Goal: Task Accomplishment & Management: Complete application form

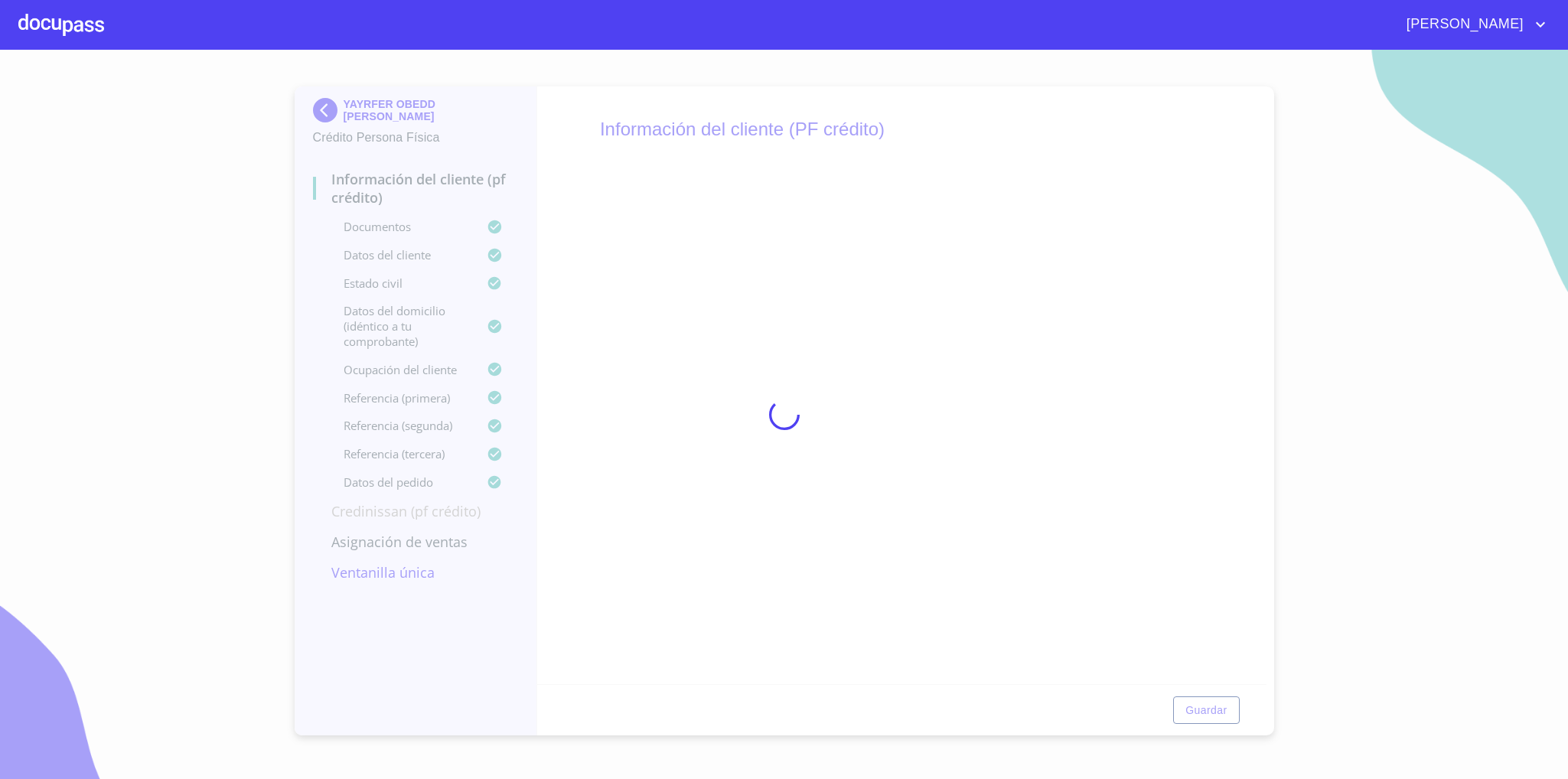
click at [42, 25] on div at bounding box center [61, 25] width 86 height 49
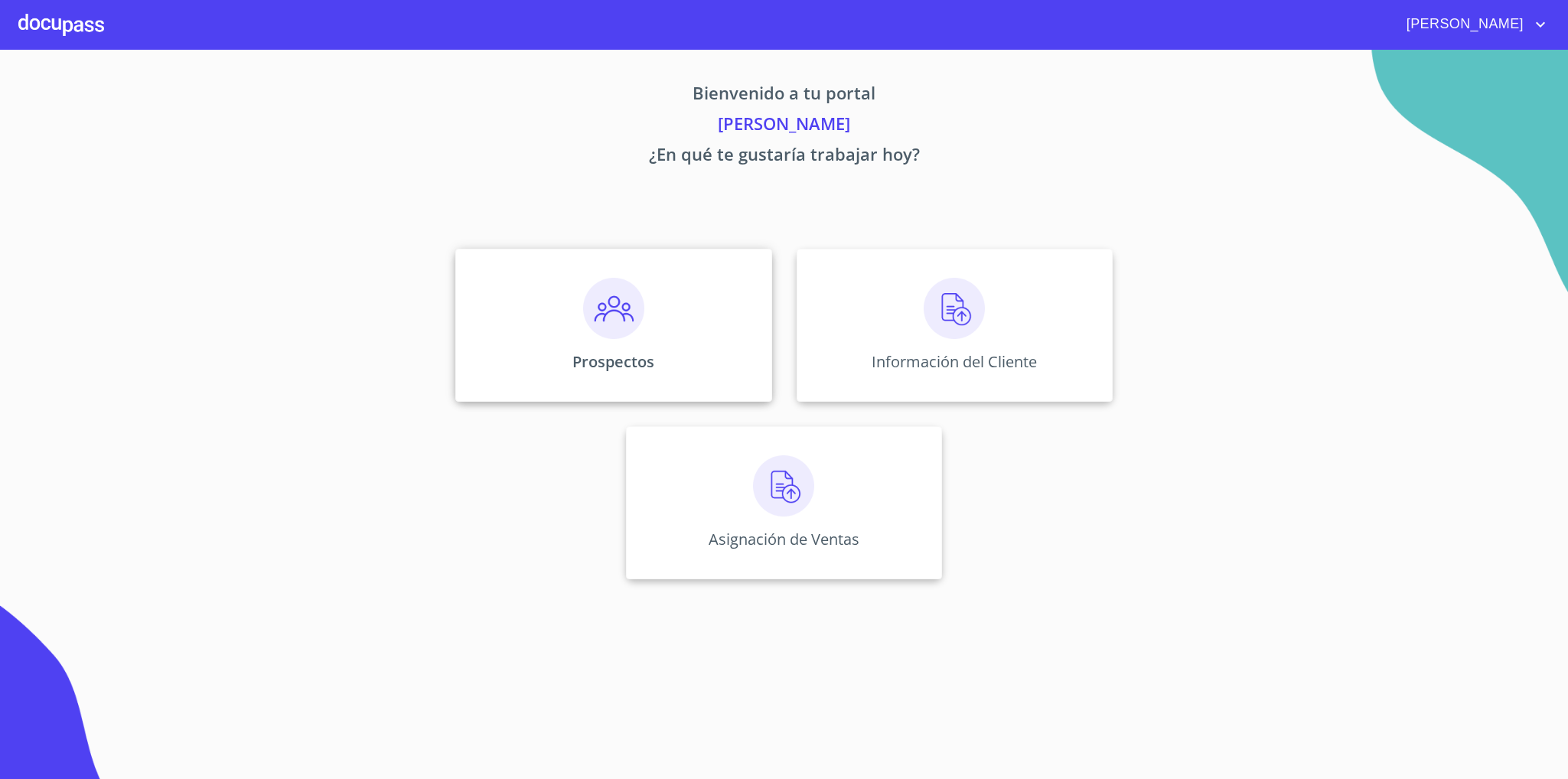
click at [622, 345] on div "Prospectos" at bounding box center [613, 326] width 316 height 153
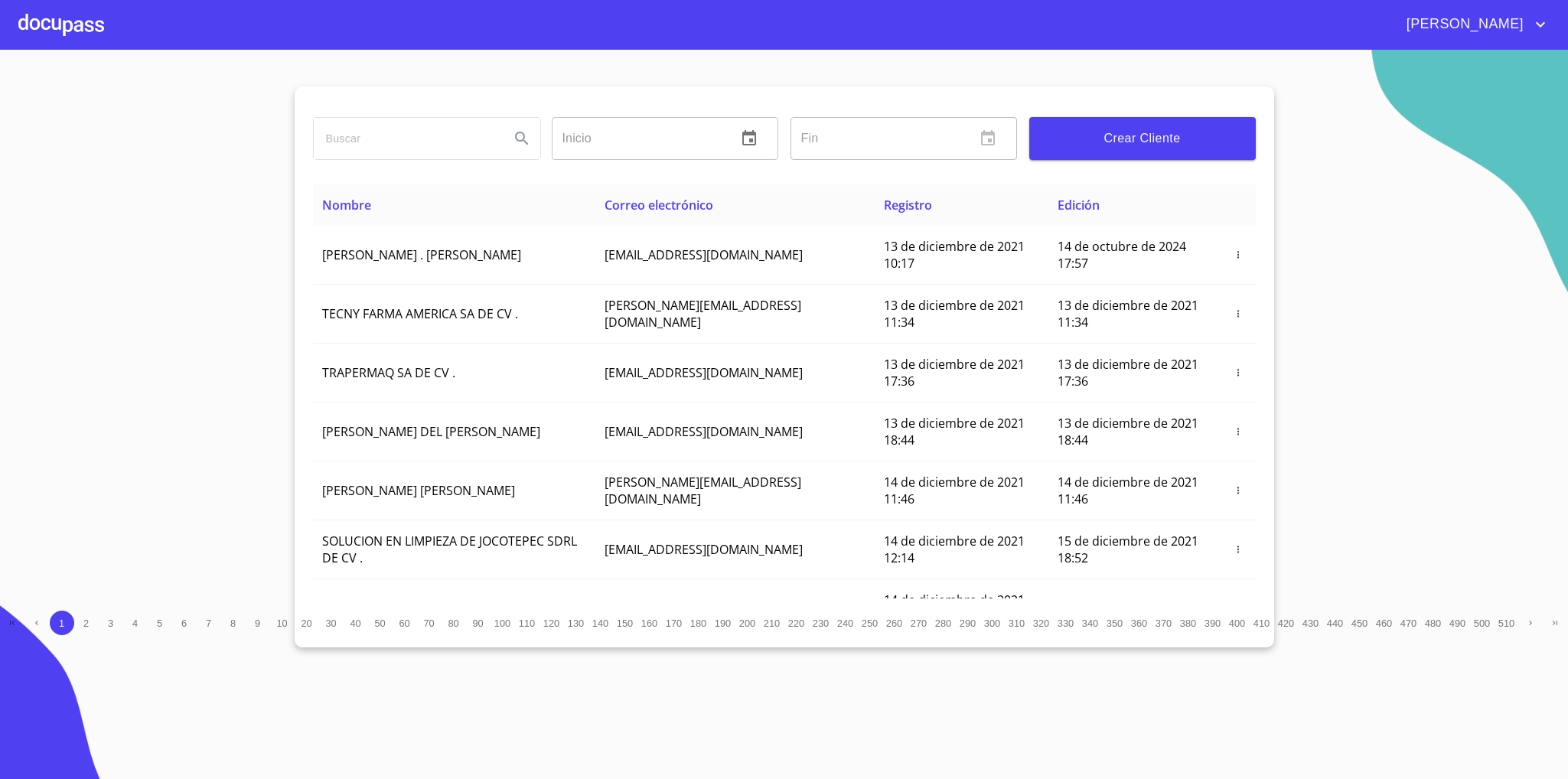
click at [1131, 142] on span "Crear Cliente" at bounding box center [1142, 139] width 202 height 21
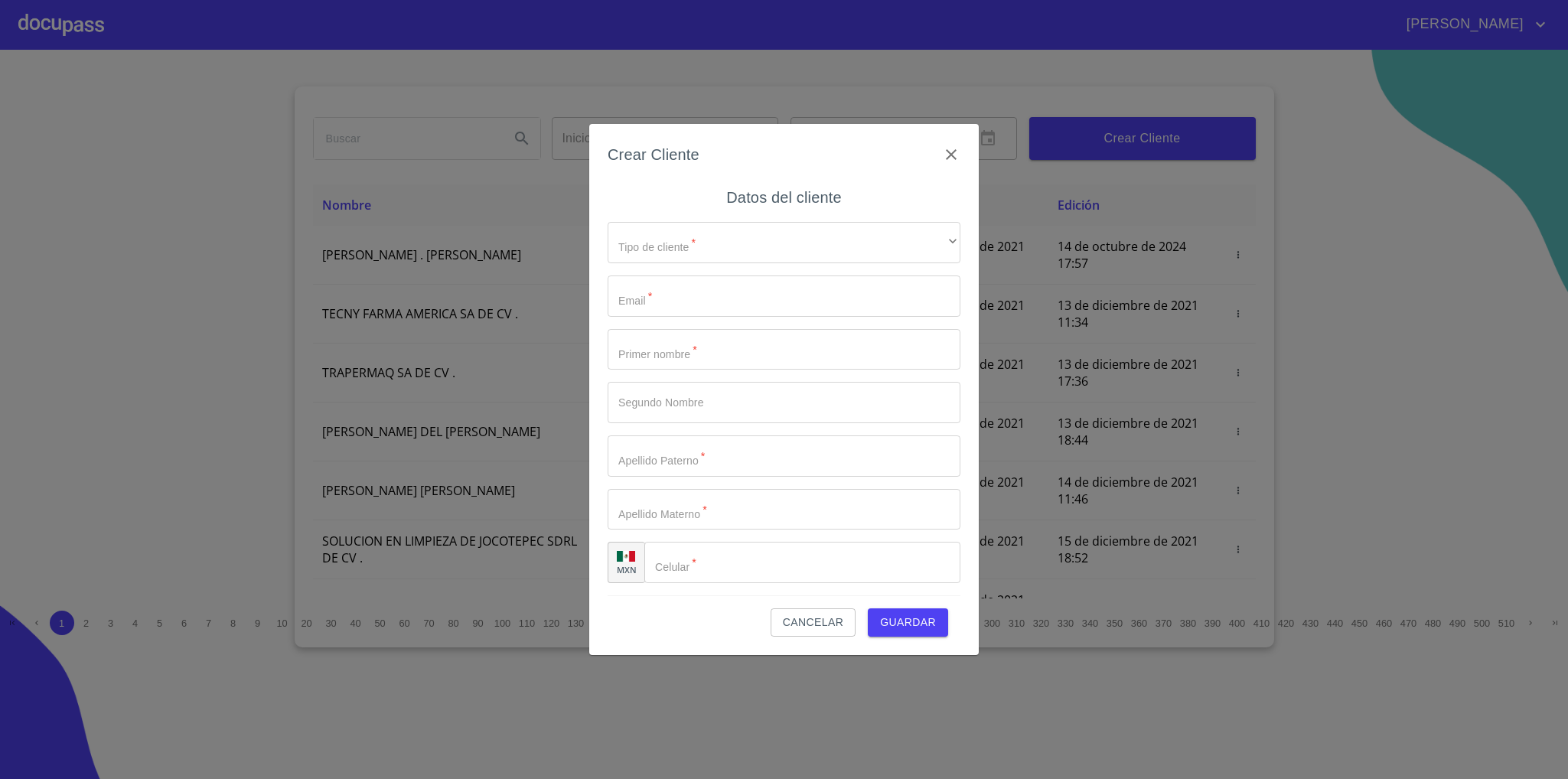
drag, startPoint x: 949, startPoint y: 150, endPoint x: 953, endPoint y: 159, distance: 9.8
click at [949, 150] on icon "button" at bounding box center [951, 155] width 18 height 18
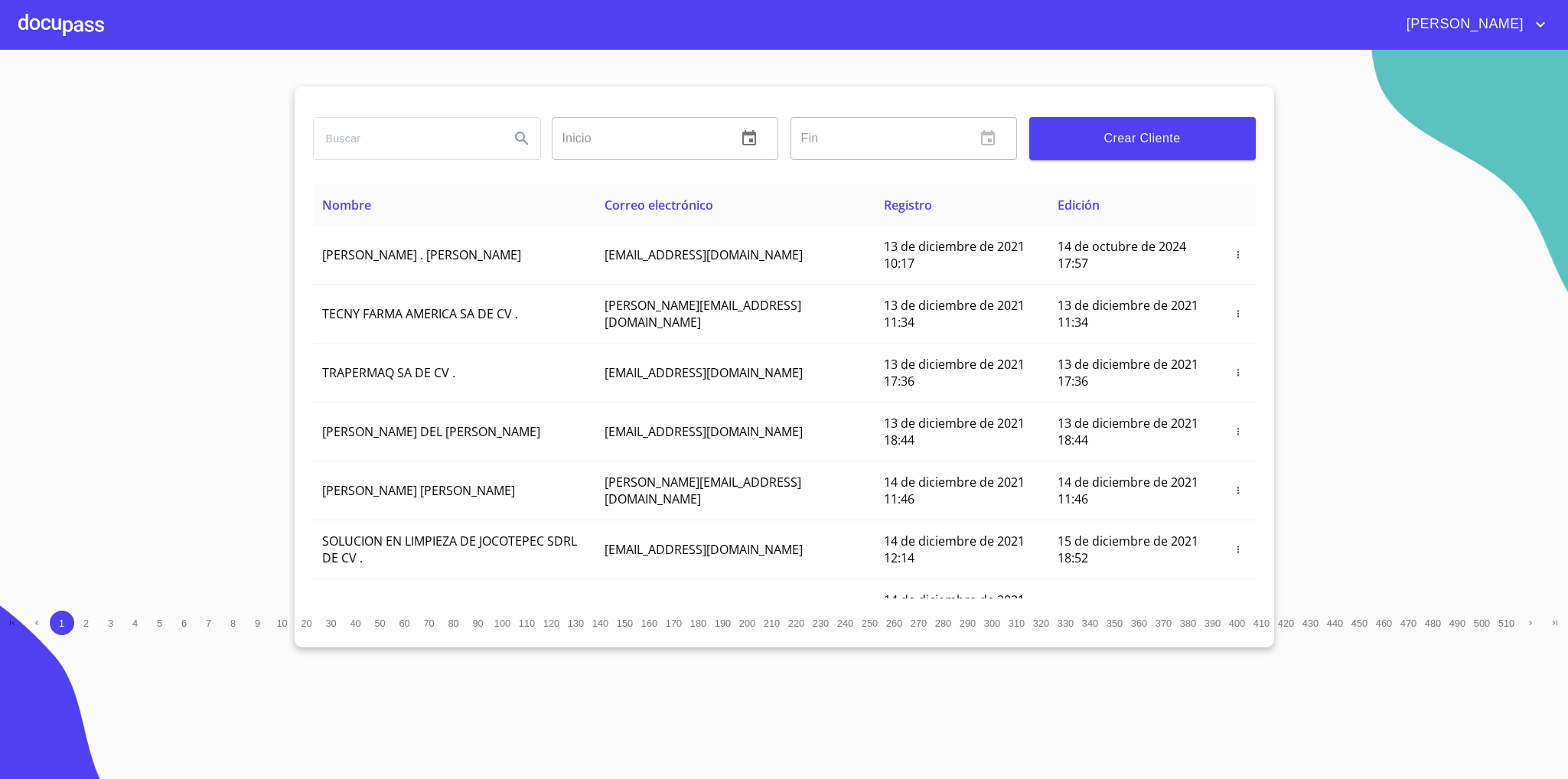
click at [1136, 143] on span "Crear Cliente" at bounding box center [1142, 139] width 202 height 21
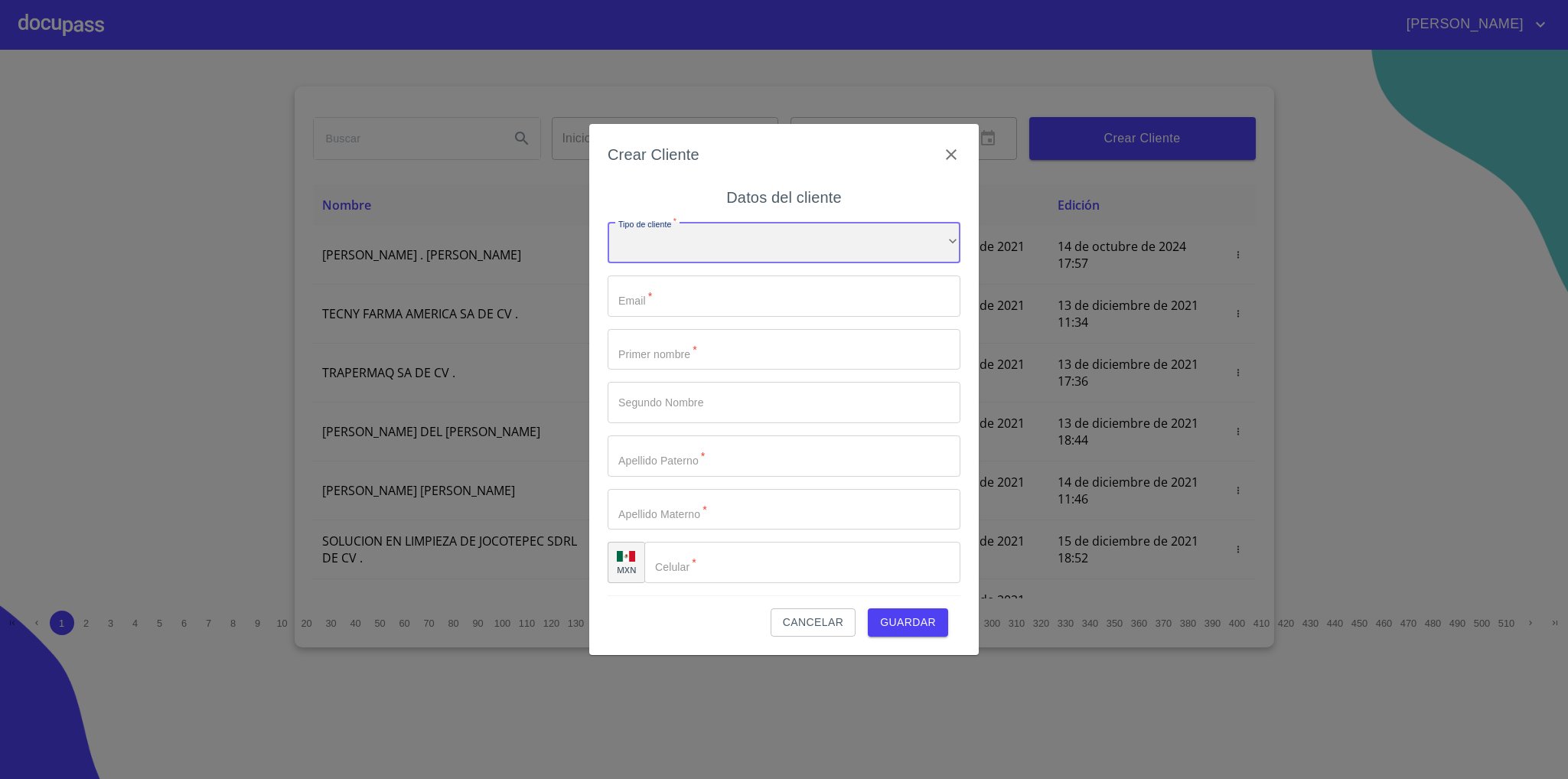
click at [685, 228] on div "​" at bounding box center [784, 243] width 352 height 41
click at [712, 253] on li "Persona Física" at bounding box center [774, 254] width 335 height 28
click at [691, 286] on input "Tipo de cliente   *" at bounding box center [784, 296] width 352 height 41
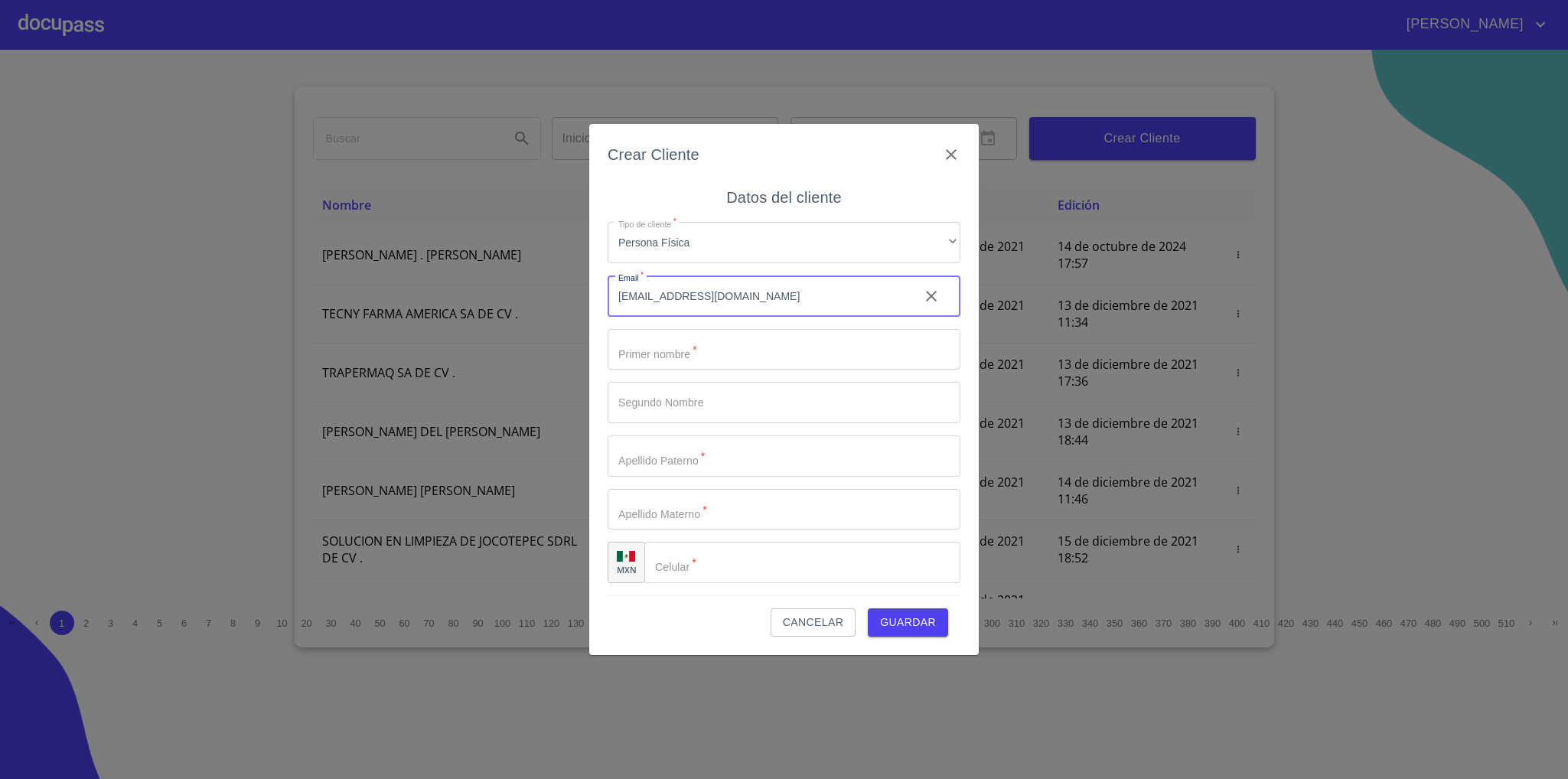
type input "[EMAIL_ADDRESS][DOMAIN_NAME]"
click at [707, 333] on input "Tipo de cliente   *" at bounding box center [784, 350] width 352 height 41
type input "[PERSON_NAME]"
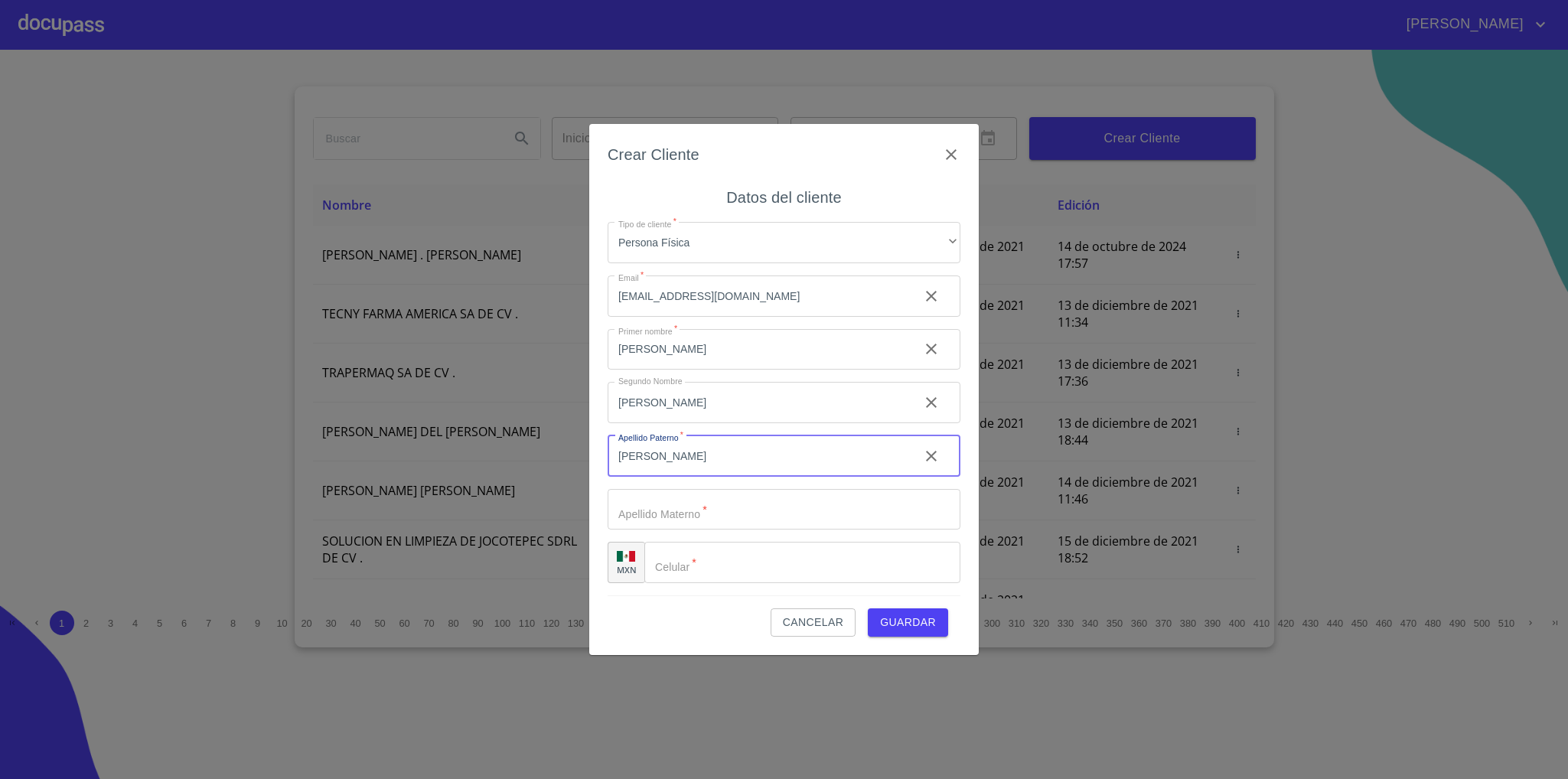
type input "[PERSON_NAME]"
click at [731, 555] on input "Tipo de cliente   *" at bounding box center [802, 562] width 316 height 41
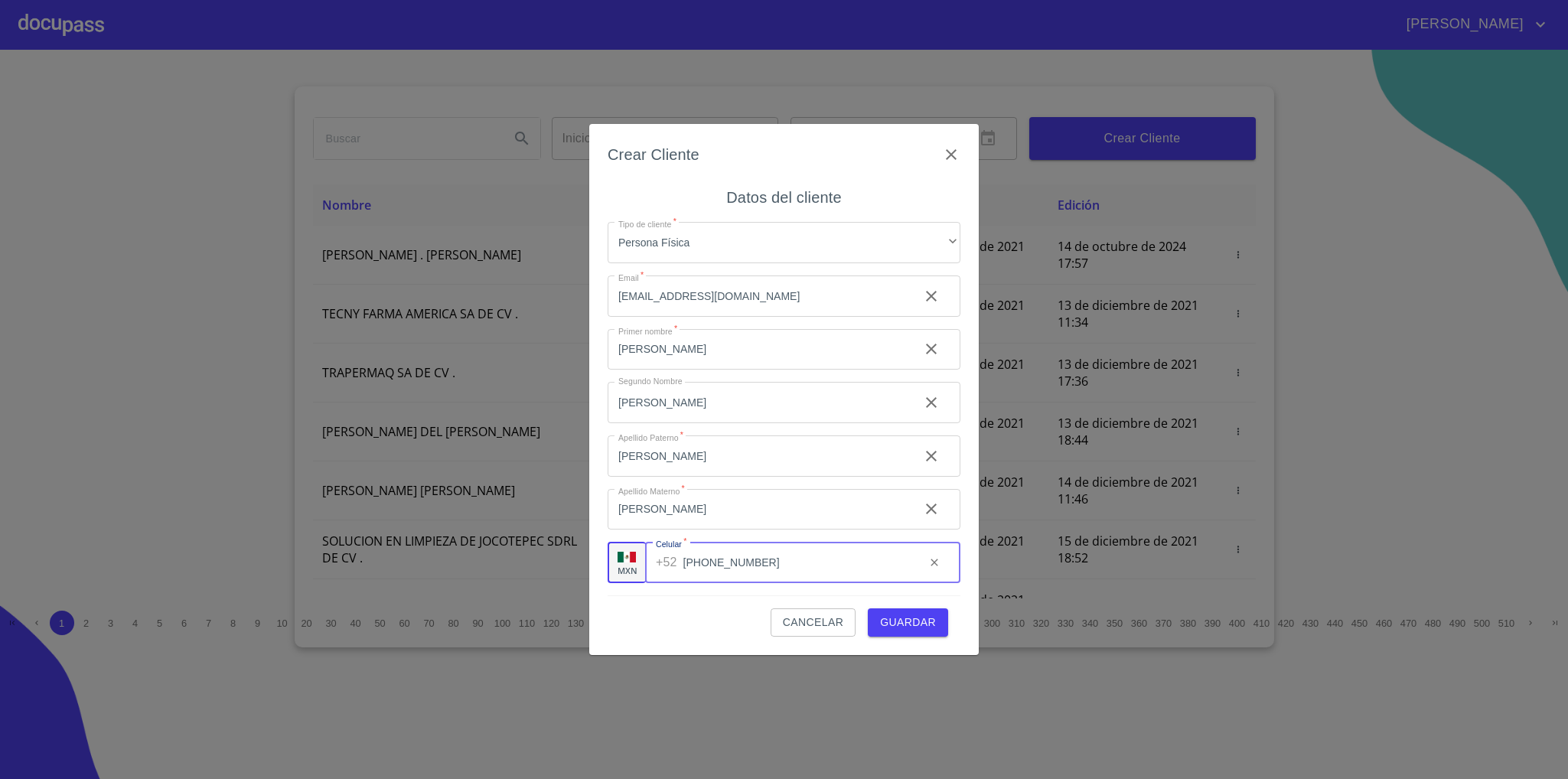
type input "[PHONE_NUMBER]"
click at [895, 617] on span "Guardar" at bounding box center [908, 622] width 56 height 19
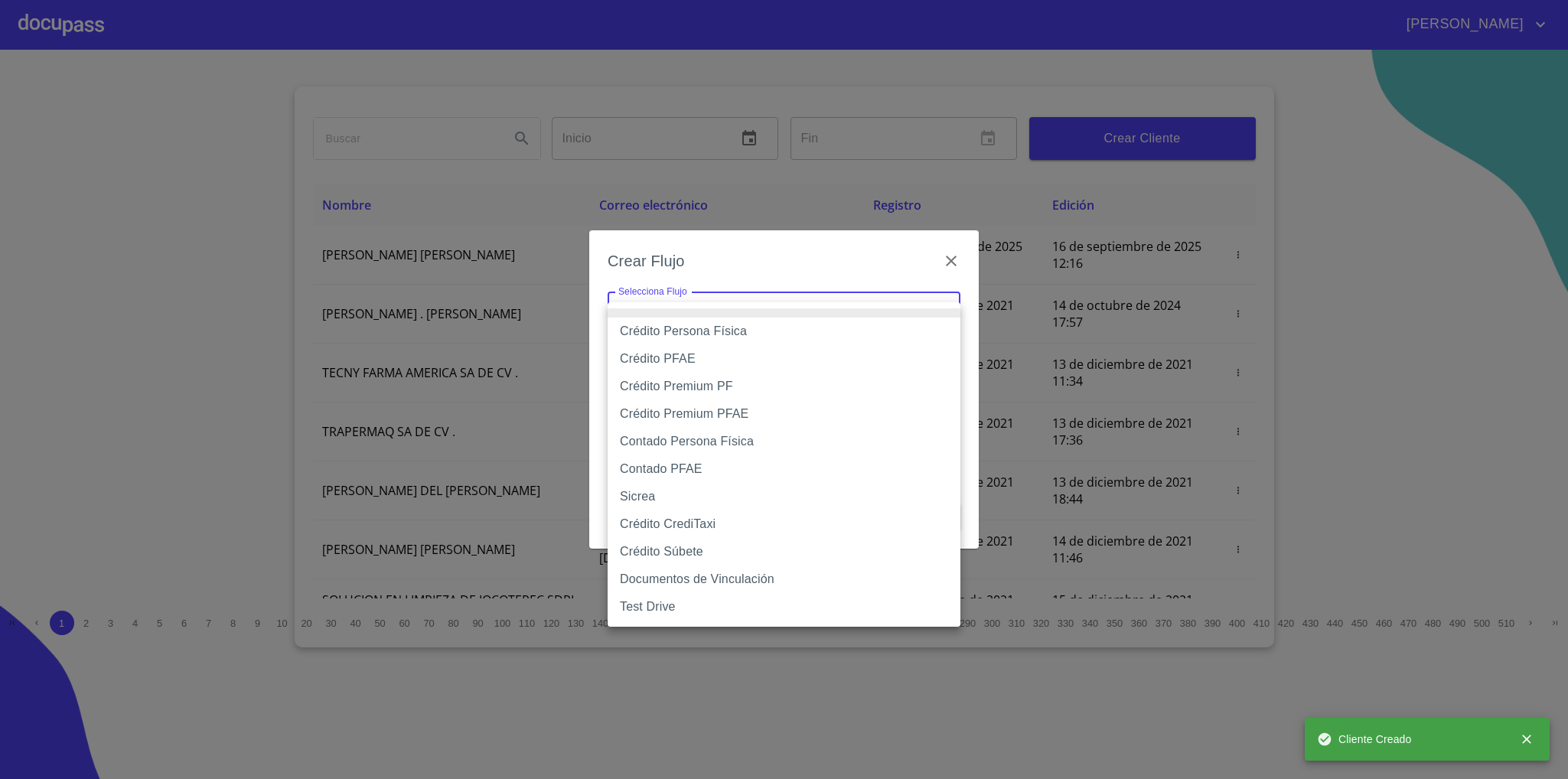
click at [754, 311] on body "[PERSON_NAME] ​ Fin ​ Crear Cliente Nombre Correo electrónico Registro Edición …" at bounding box center [784, 389] width 1568 height 779
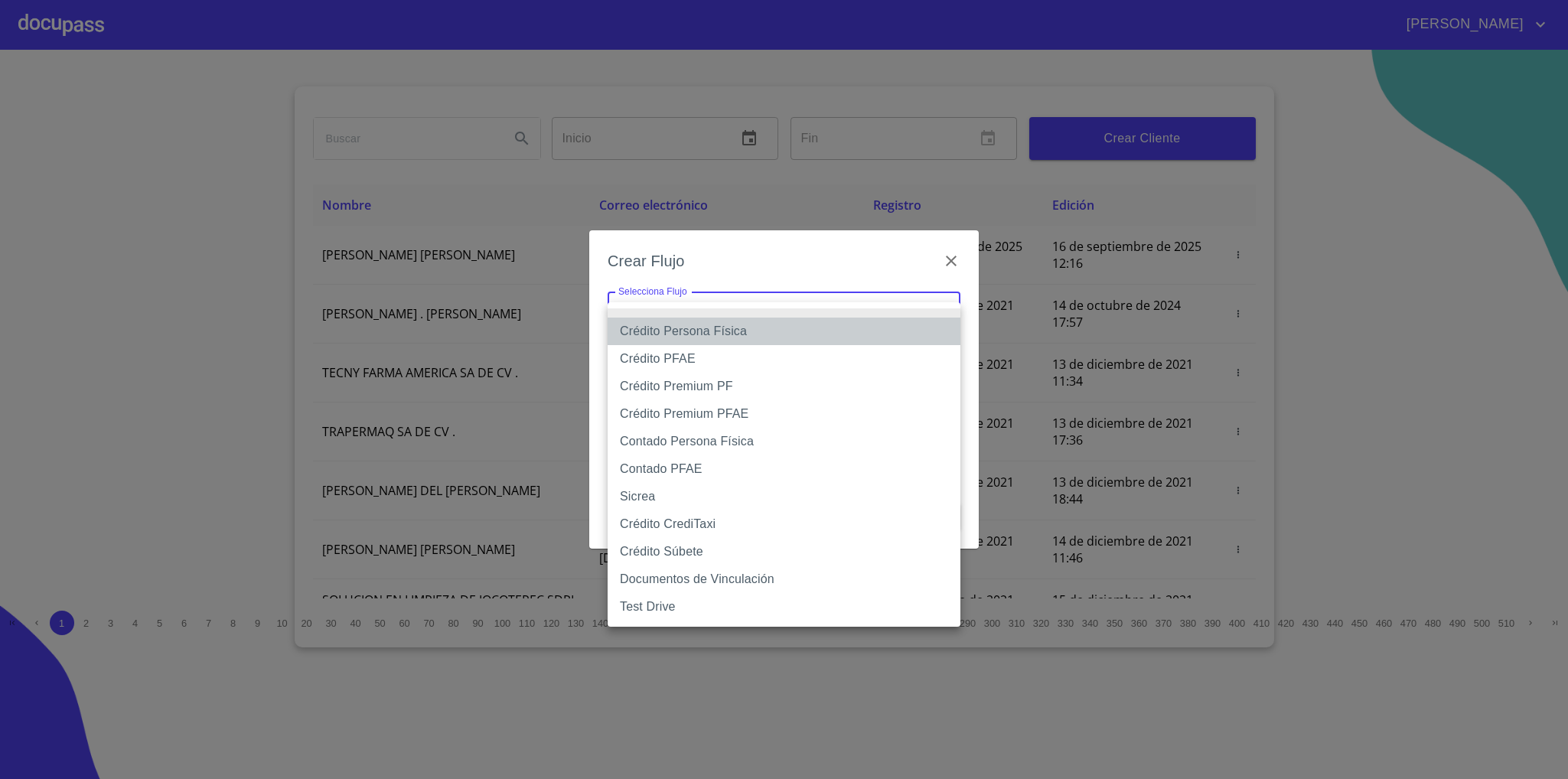
click at [747, 337] on li "Crédito Persona Física" at bounding box center [784, 332] width 352 height 28
type input "61b033e49b8c202ad5bb7912"
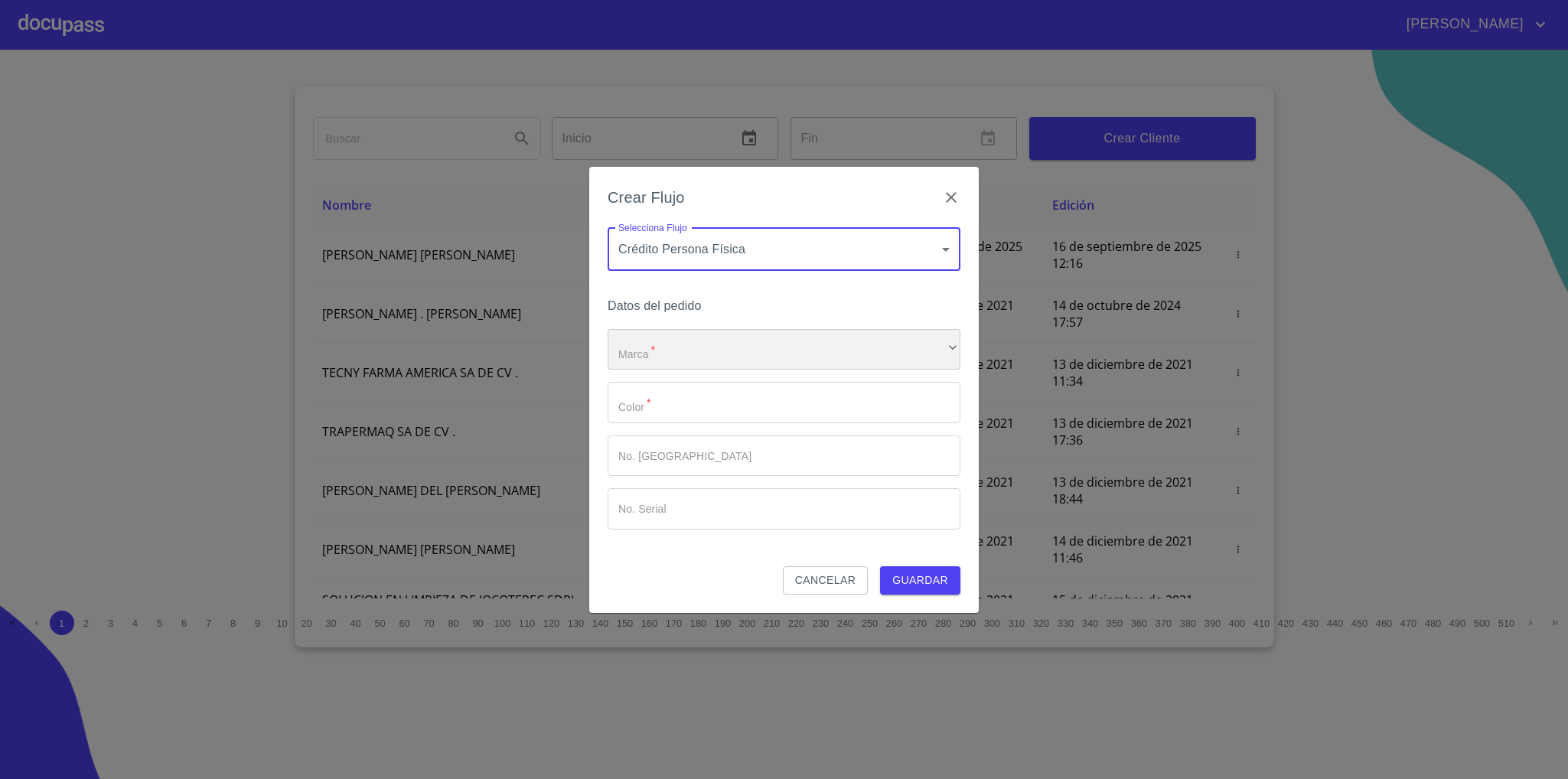
click at [715, 335] on div "​" at bounding box center [784, 350] width 352 height 41
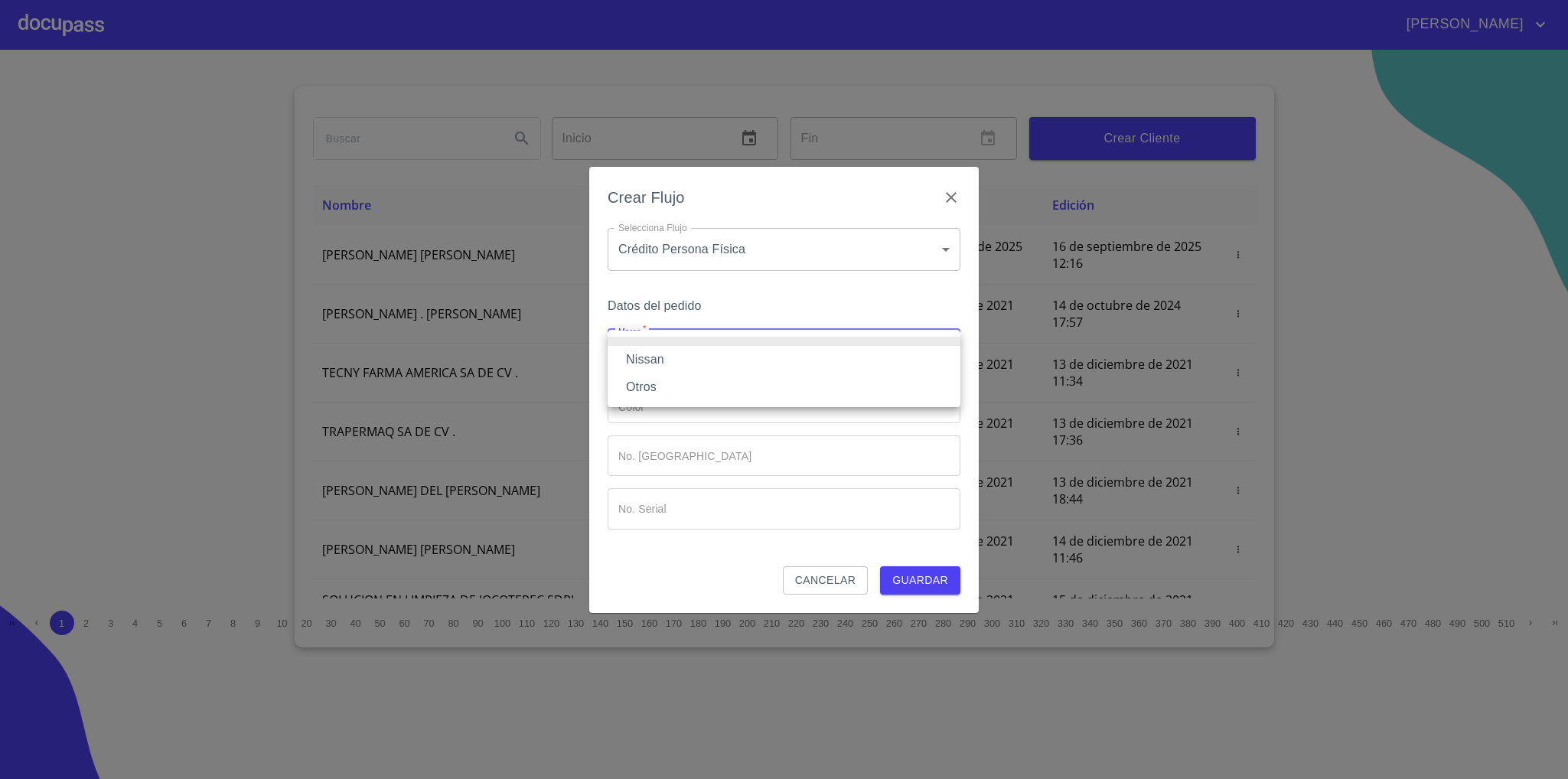
click at [670, 351] on li "Nissan" at bounding box center [784, 359] width 352 height 28
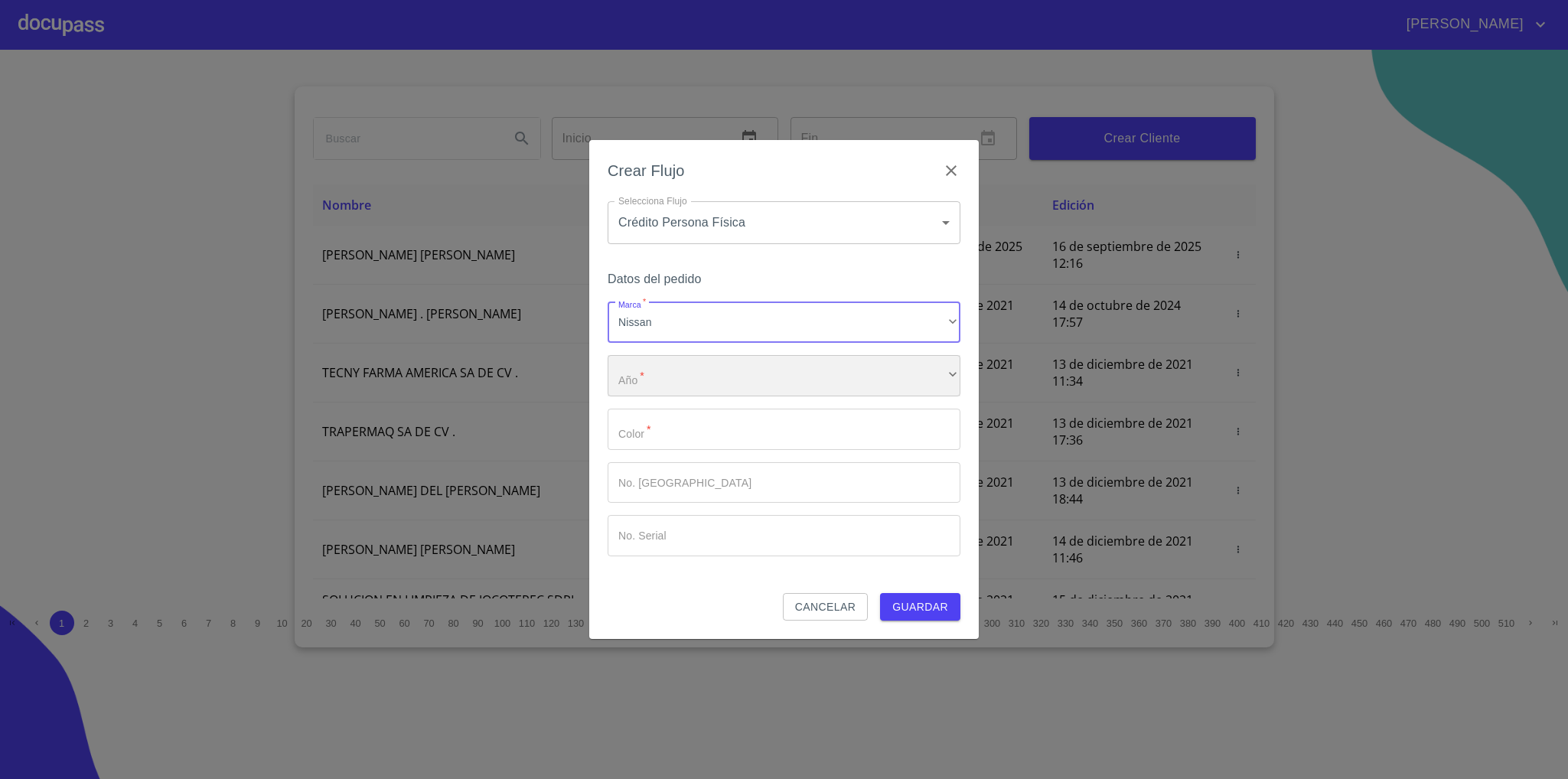
click at [679, 371] on div "​" at bounding box center [784, 375] width 352 height 41
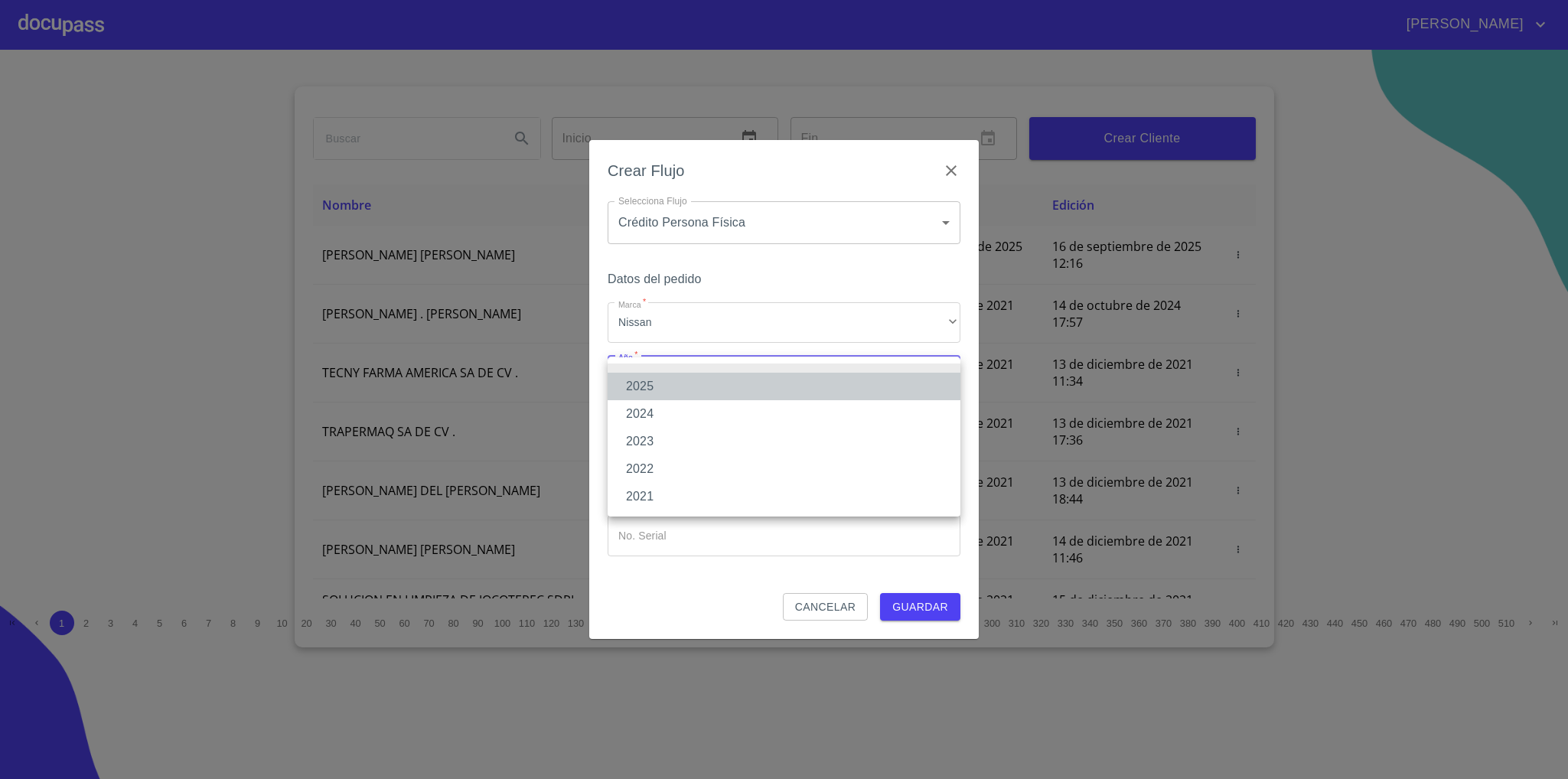
click at [680, 386] on li "2025" at bounding box center [784, 386] width 352 height 28
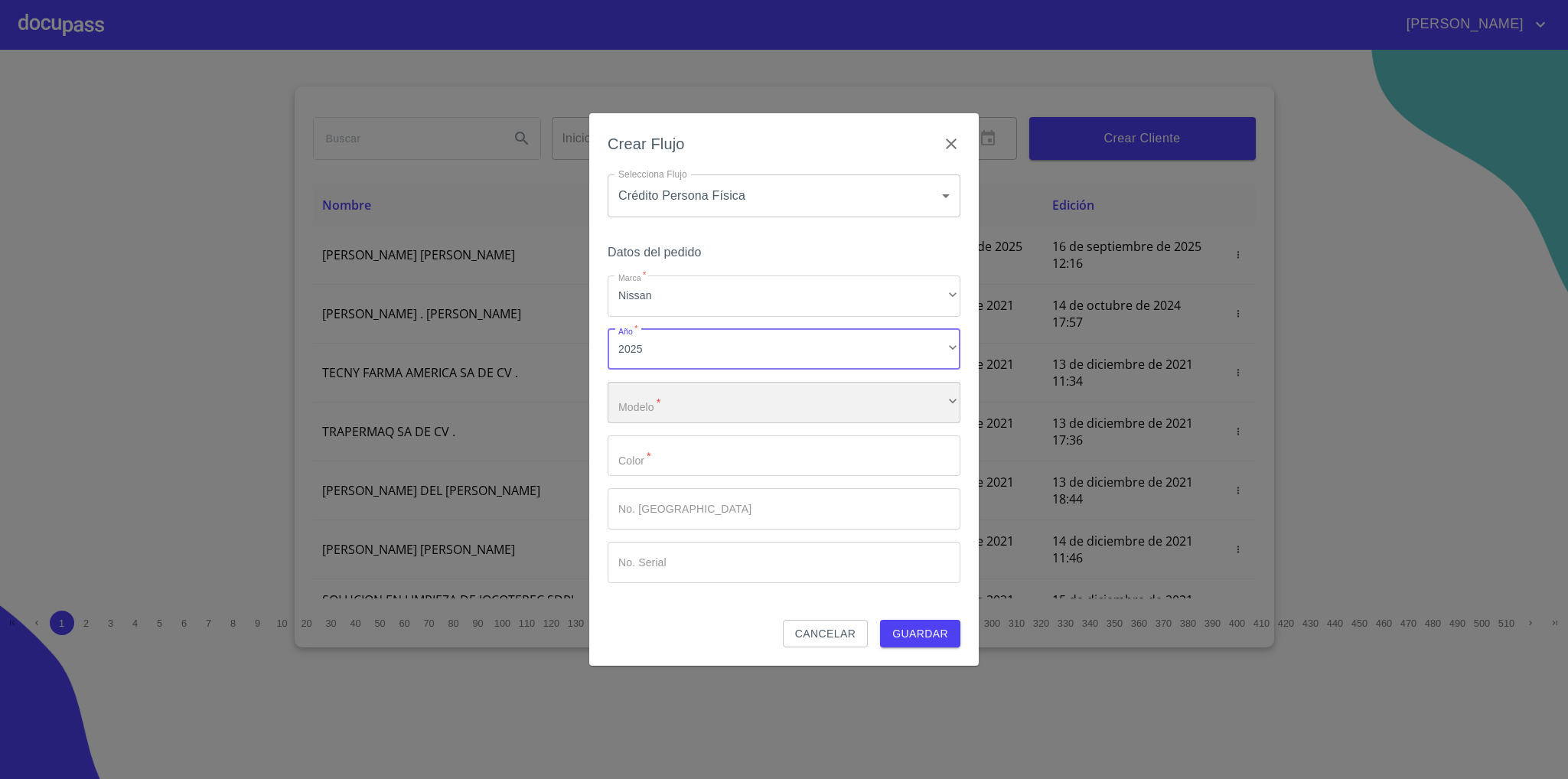
click at [680, 413] on div "​" at bounding box center [784, 402] width 352 height 41
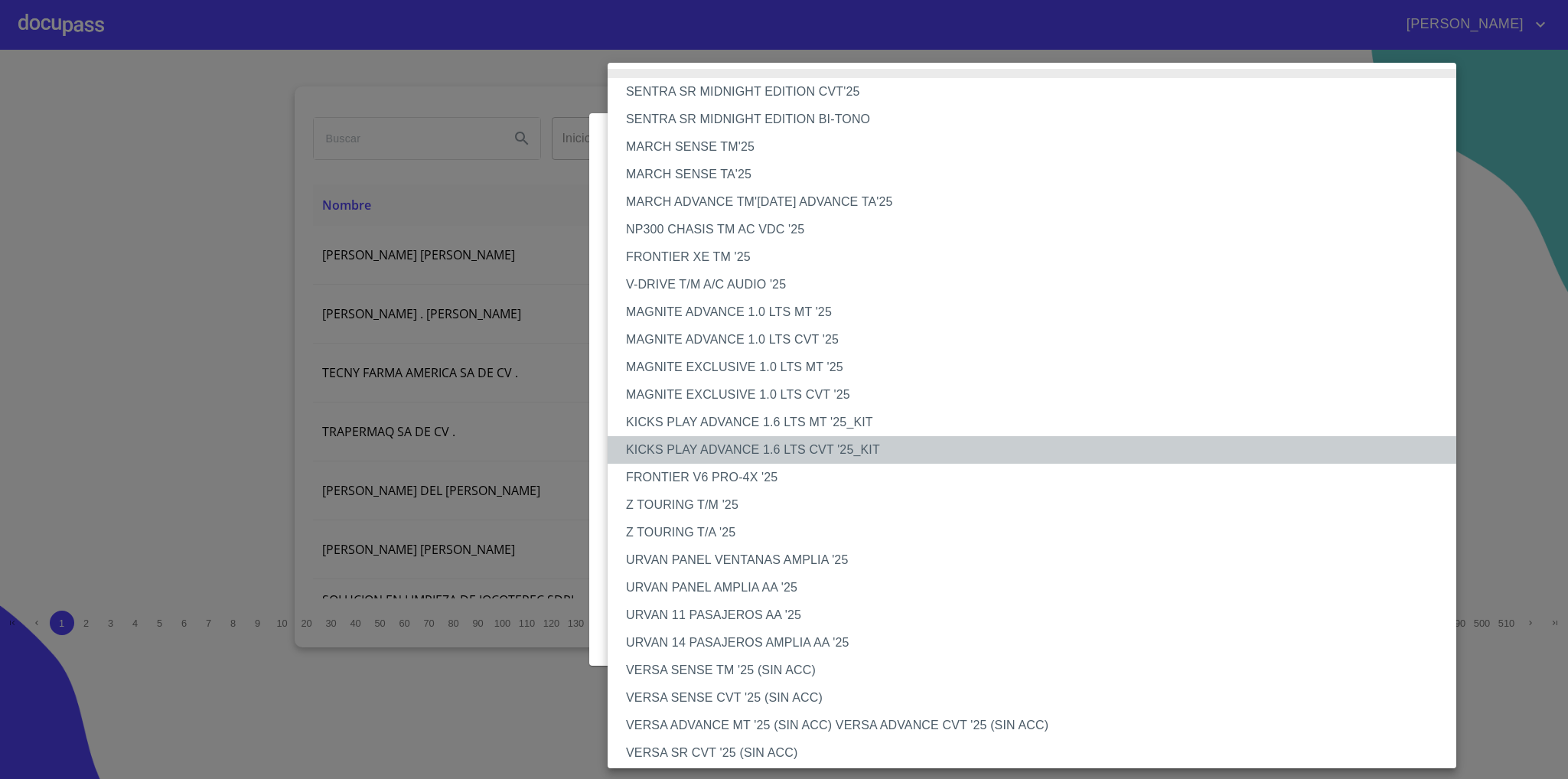
click at [847, 440] on li "KICKS PLAY ADVANCE 1.6 LTS CVT '25_KIT" at bounding box center [1040, 450] width 866 height 28
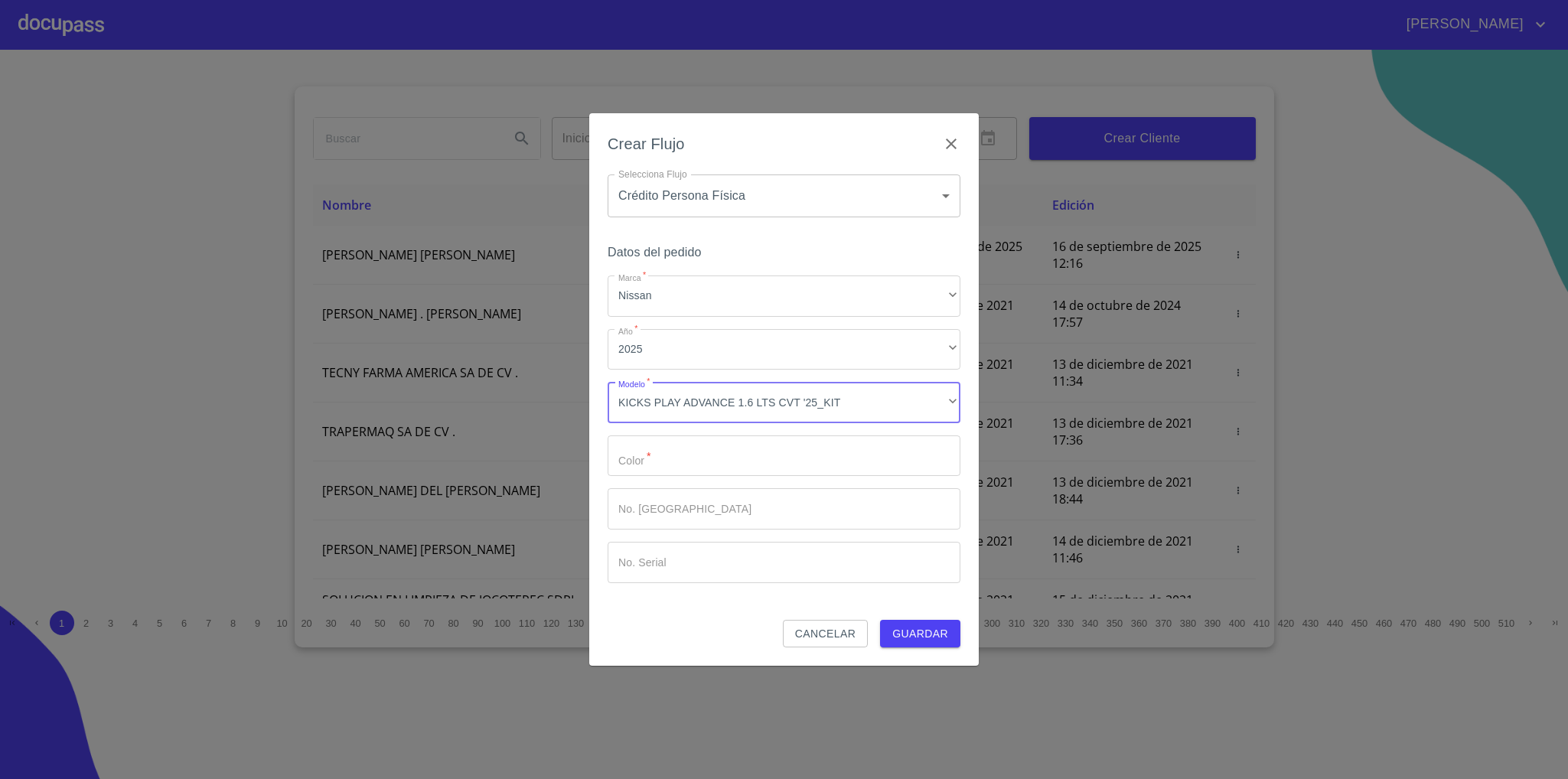
click at [751, 460] on input "Marca   *" at bounding box center [784, 456] width 352 height 41
type input "ROJA"
click at [728, 500] on input "Marca   *" at bounding box center [784, 509] width 352 height 41
click at [731, 547] on input "Marca   *" at bounding box center [784, 562] width 352 height 41
click at [919, 631] on span "Guardar" at bounding box center [920, 633] width 56 height 19
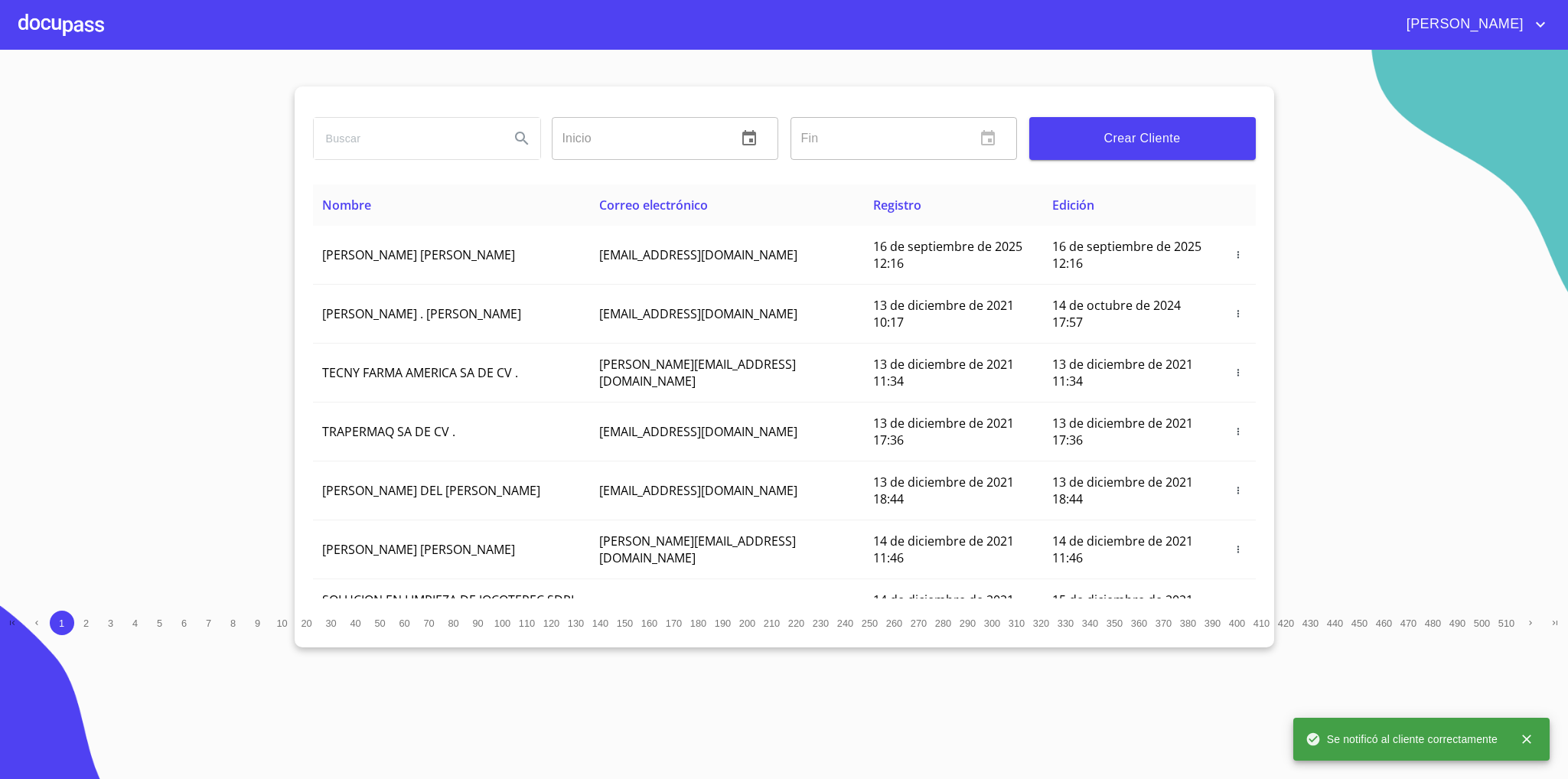
click at [78, 31] on div at bounding box center [61, 25] width 86 height 49
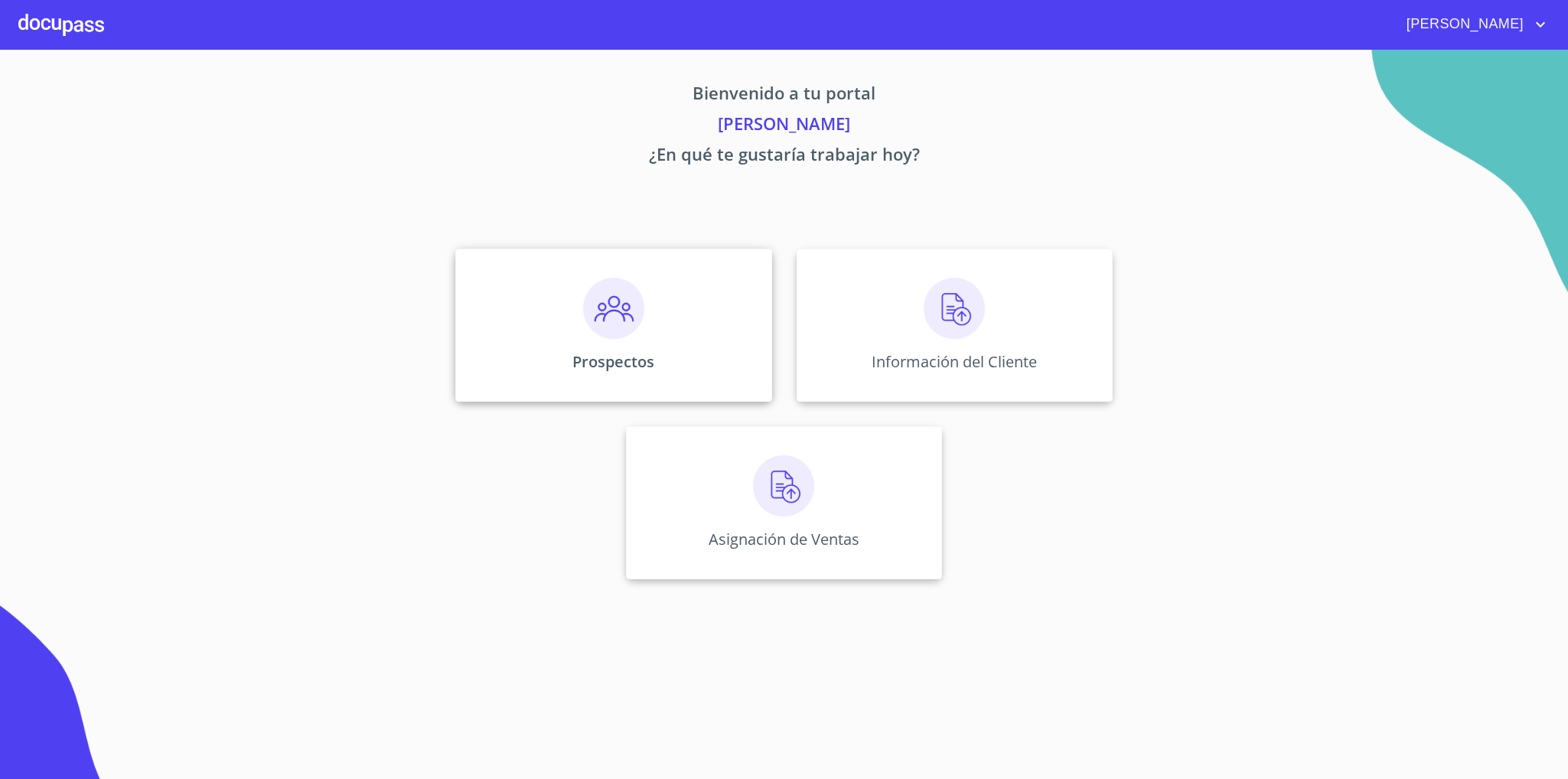
click at [698, 326] on div "Prospectos" at bounding box center [613, 326] width 316 height 153
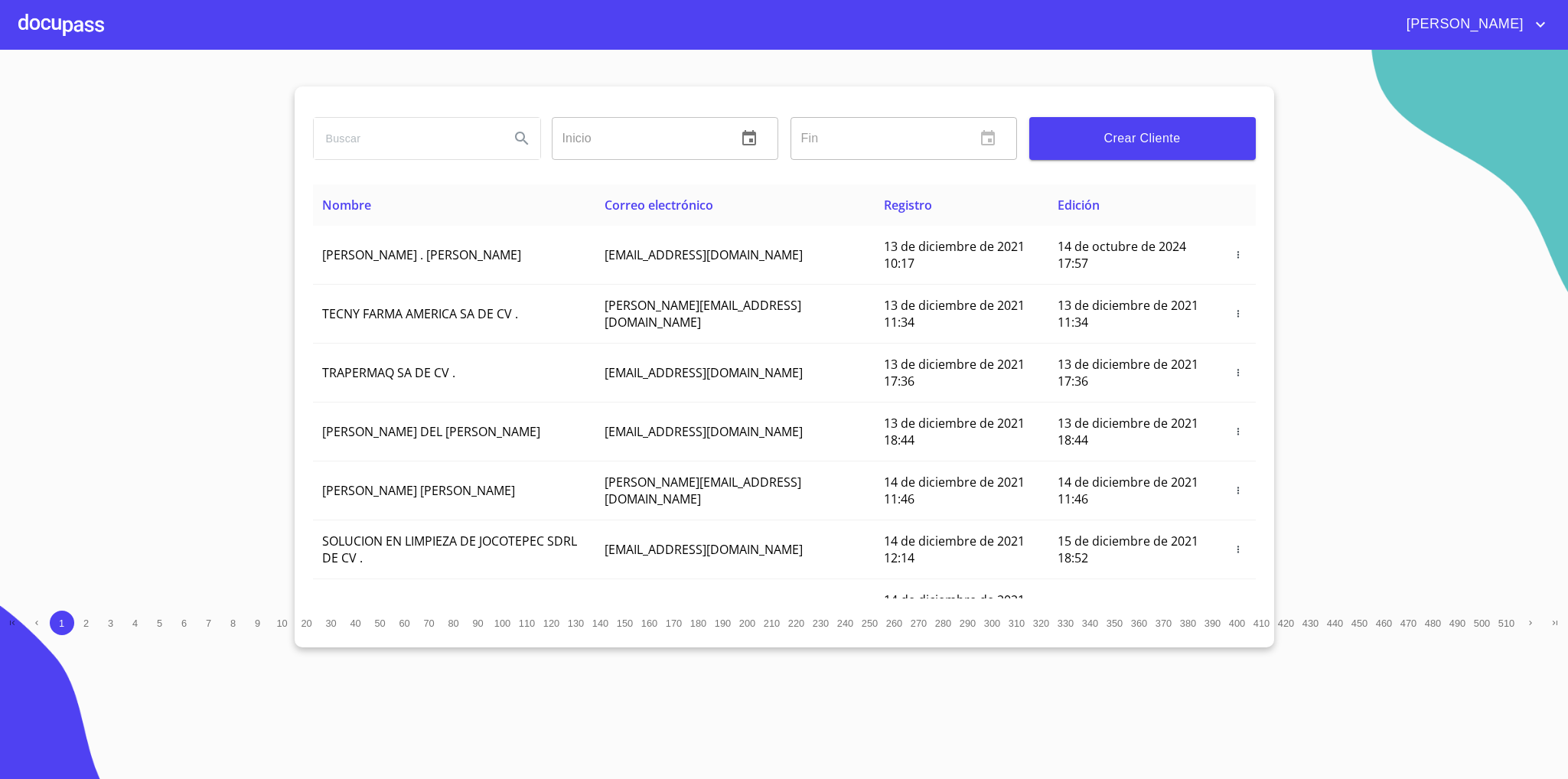
click at [48, 19] on div at bounding box center [61, 25] width 86 height 49
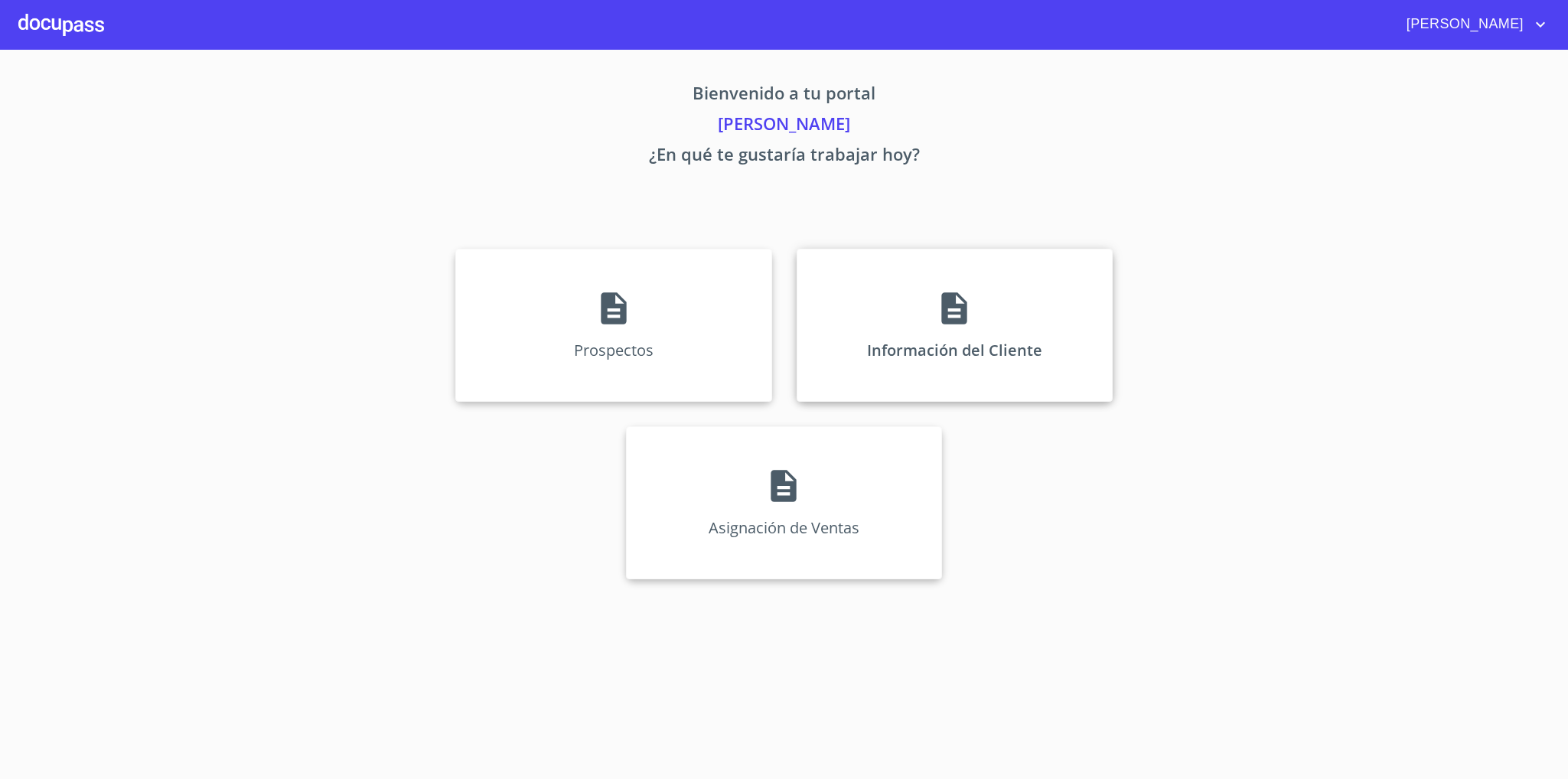
click at [899, 342] on div "Información del Cliente" at bounding box center [954, 326] width 316 height 153
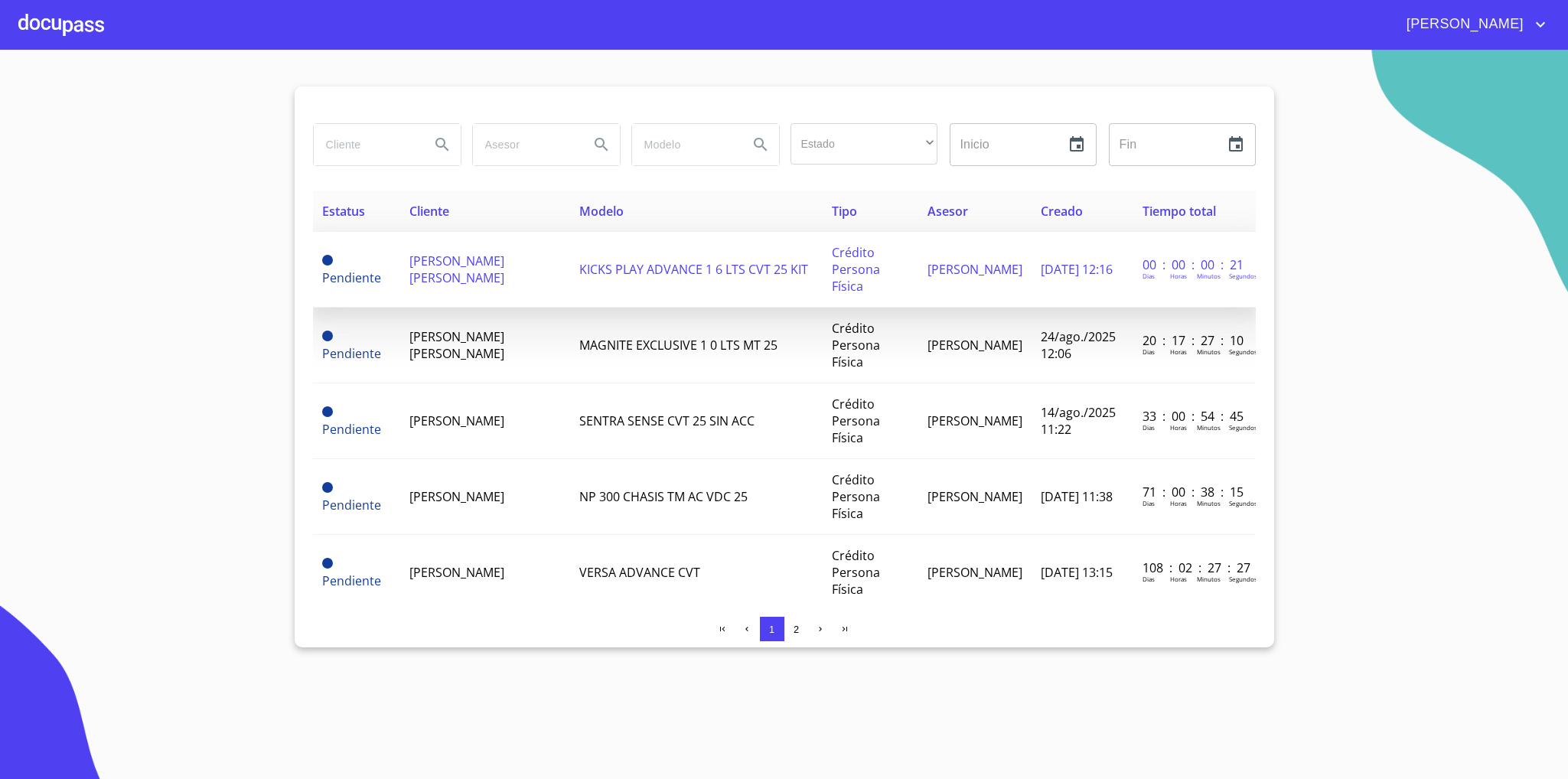
click at [485, 273] on span "[PERSON_NAME] [PERSON_NAME]" at bounding box center [457, 270] width 95 height 34
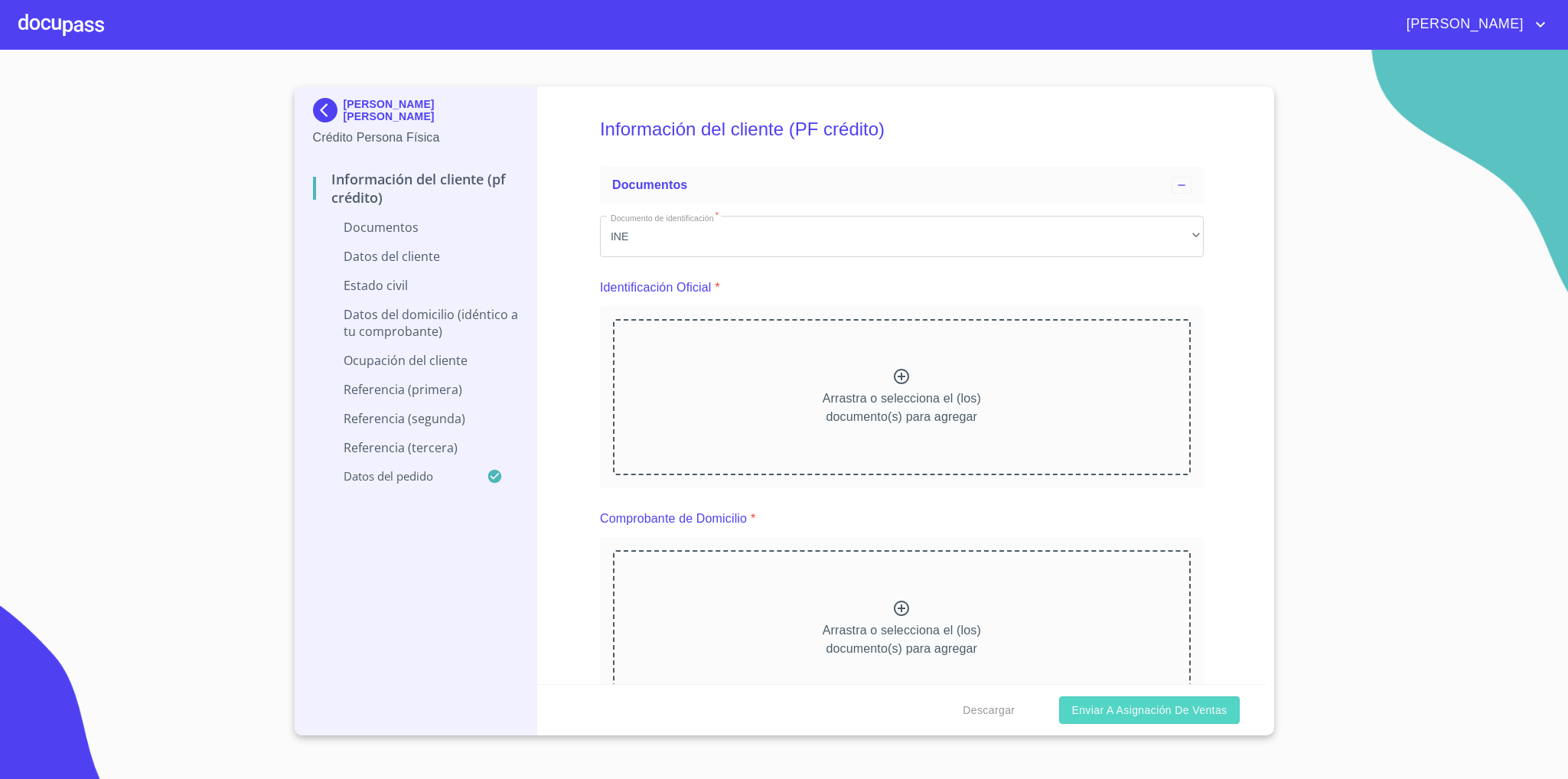
click at [1185, 703] on span "Enviar a Asignación de Ventas" at bounding box center [1148, 710] width 155 height 19
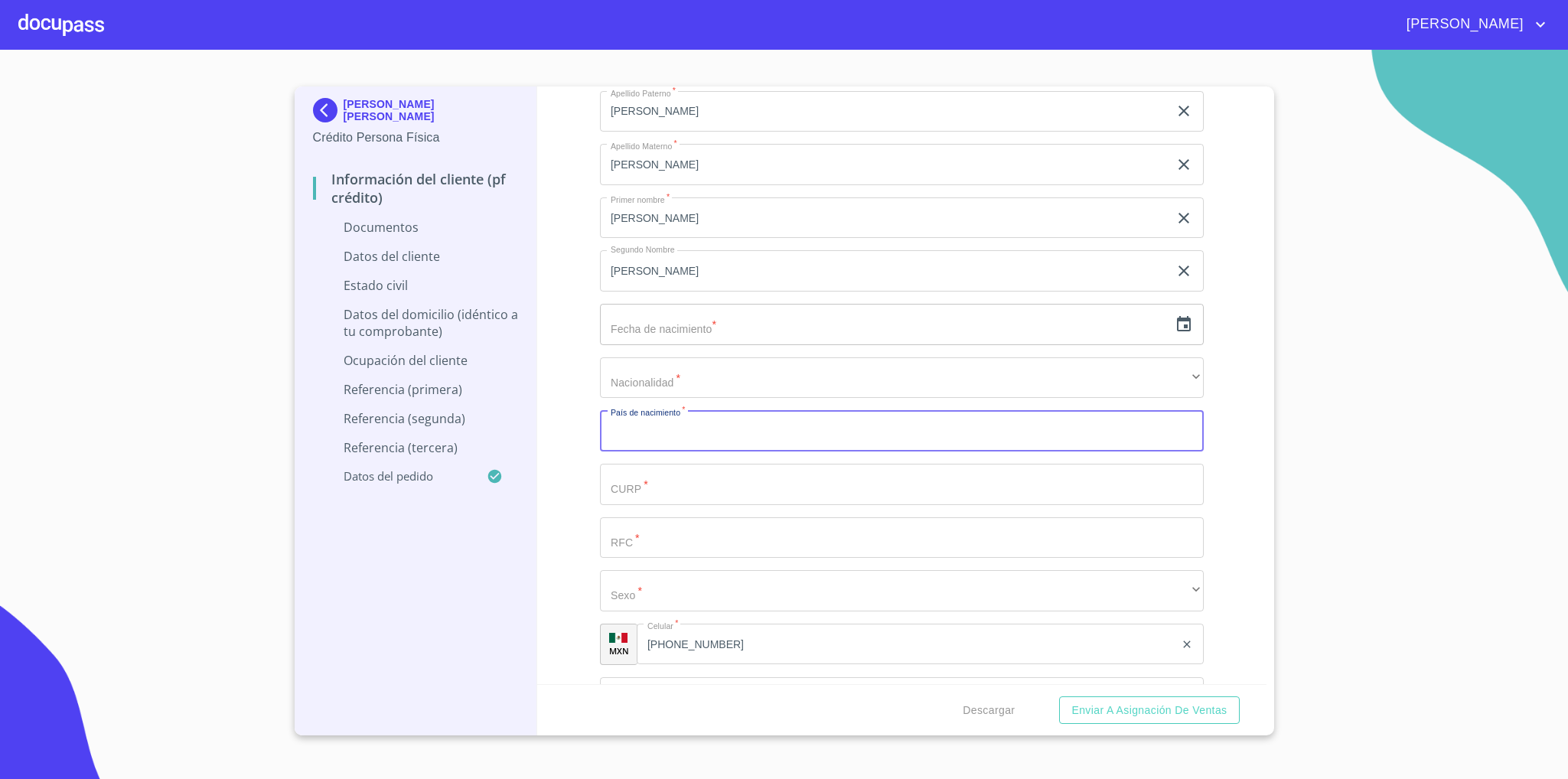
scroll to position [1914, 0]
type input "m"
type input "[GEOGRAPHIC_DATA]"
click at [1176, 705] on span "Enviar a Asignación de Ventas" at bounding box center [1148, 710] width 155 height 19
click at [578, 509] on div "Información del cliente (PF crédito) Documentos Documento de identificación   *…" at bounding box center [902, 385] width 729 height 597
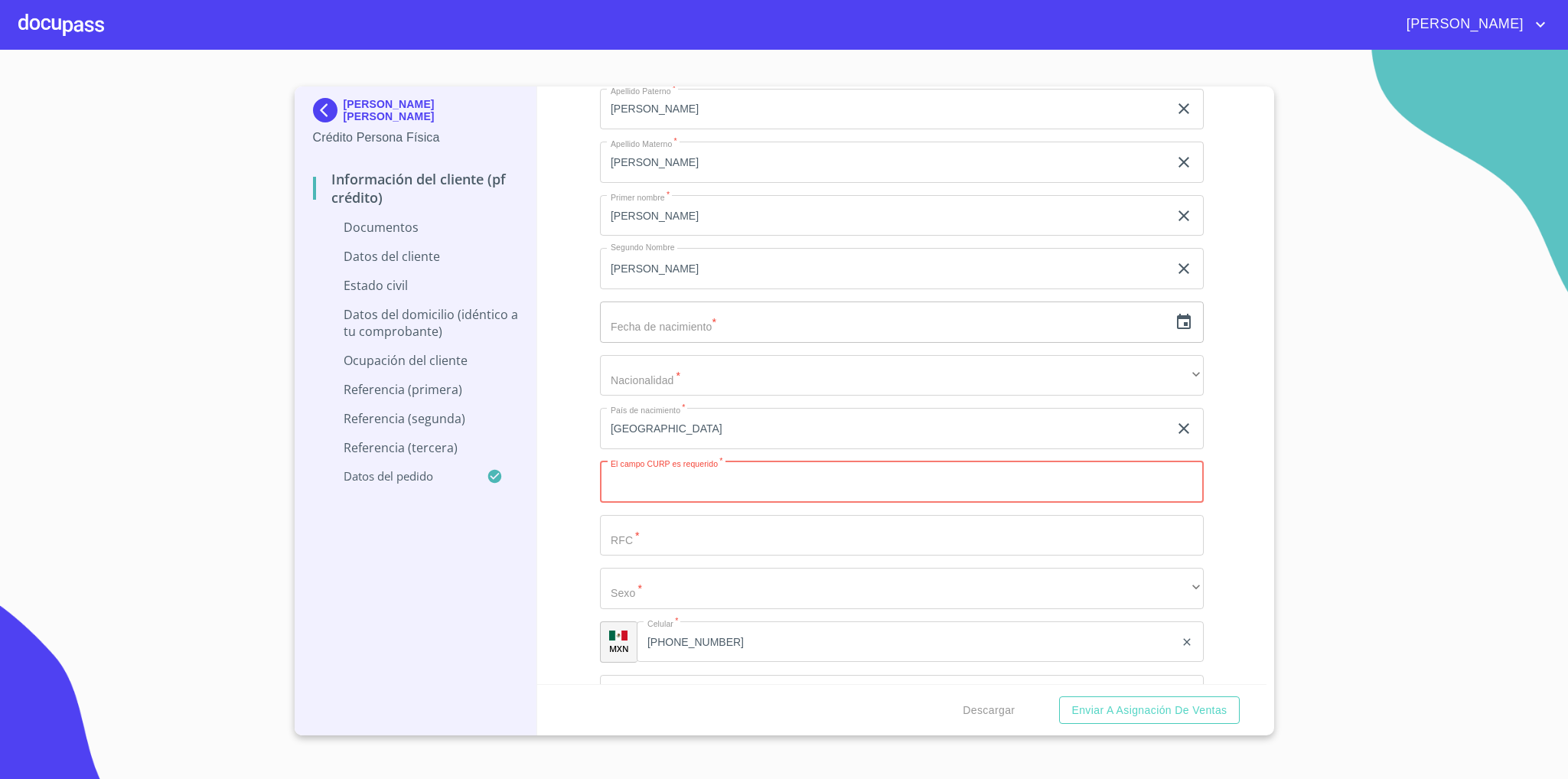
click at [696, 476] on input "Documento de identificación   *" at bounding box center [902, 482] width 604 height 41
